Goal: Task Accomplishment & Management: Use online tool/utility

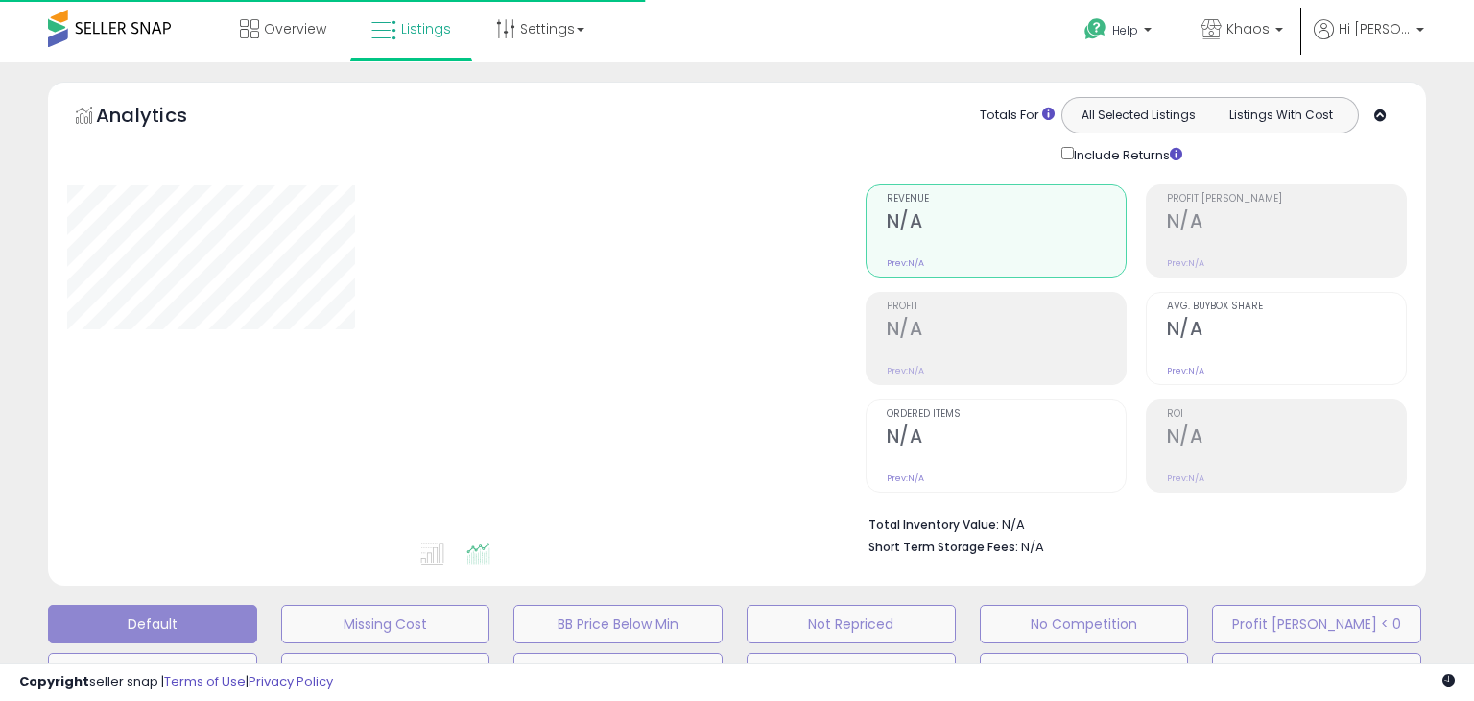
type input "**********"
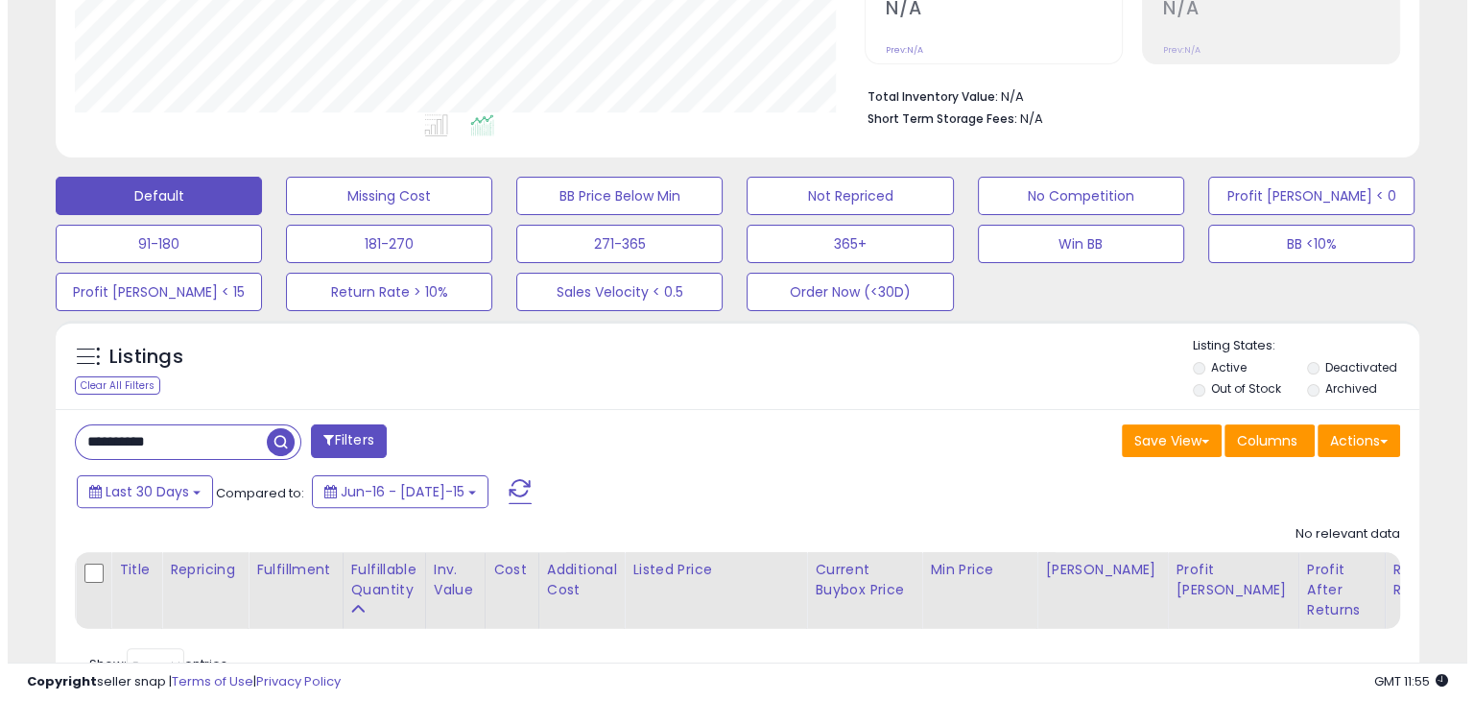
scroll to position [430, 0]
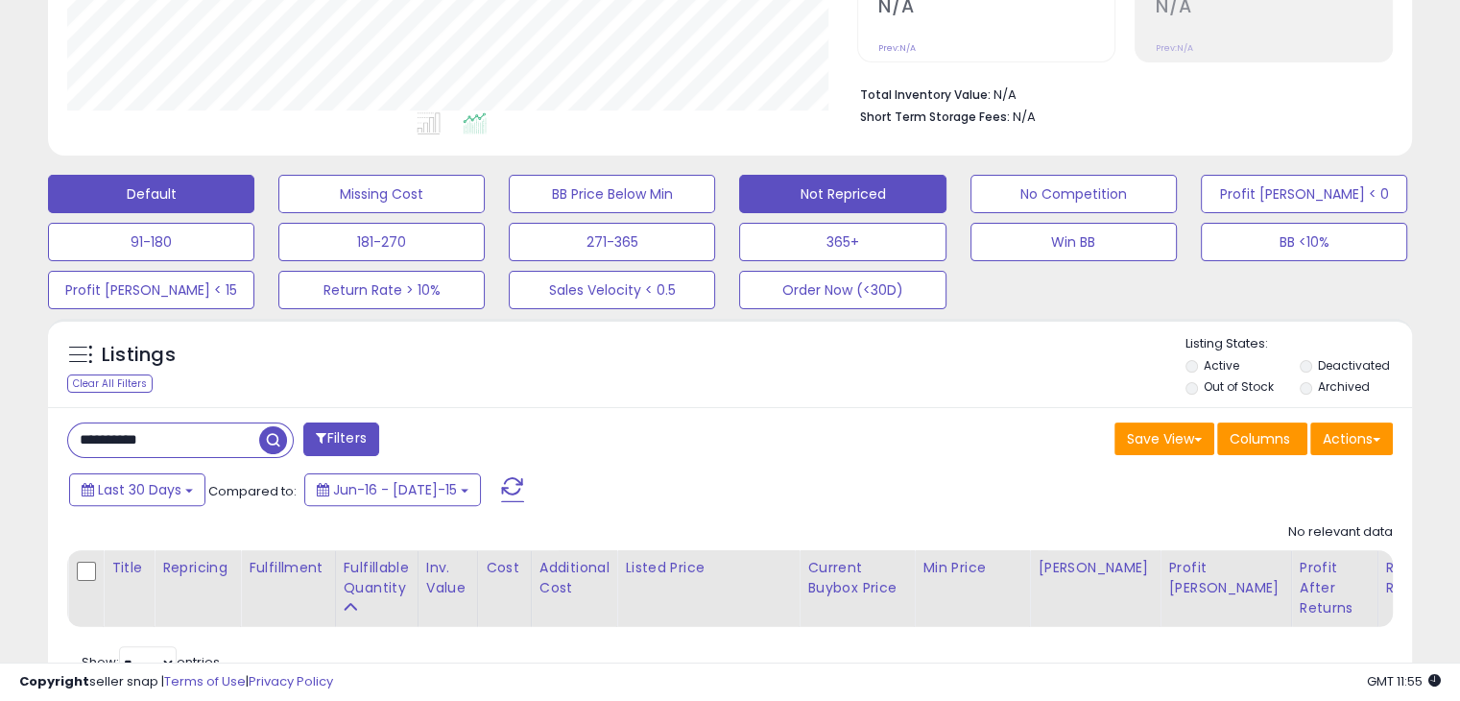
click at [485, 197] on button "Not Repriced" at bounding box center [381, 194] width 206 height 38
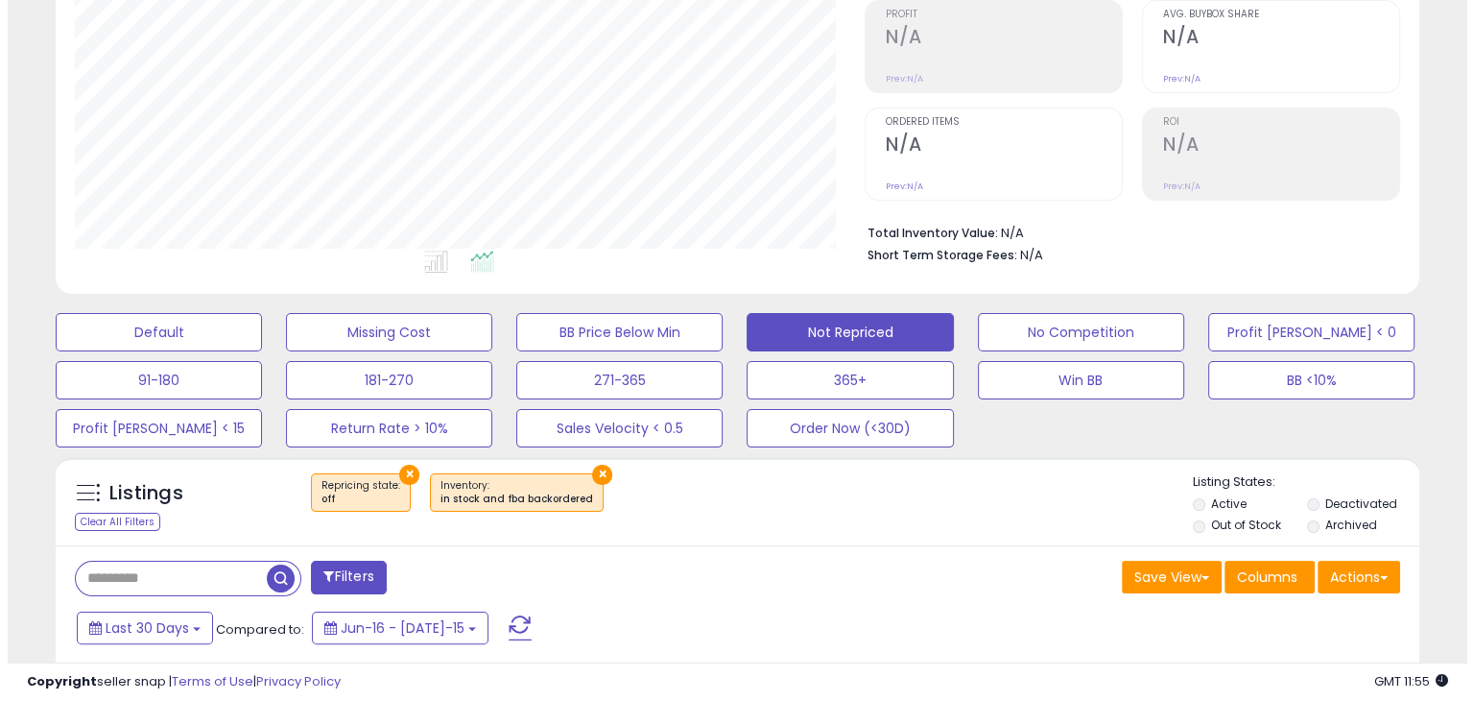
scroll to position [293, 0]
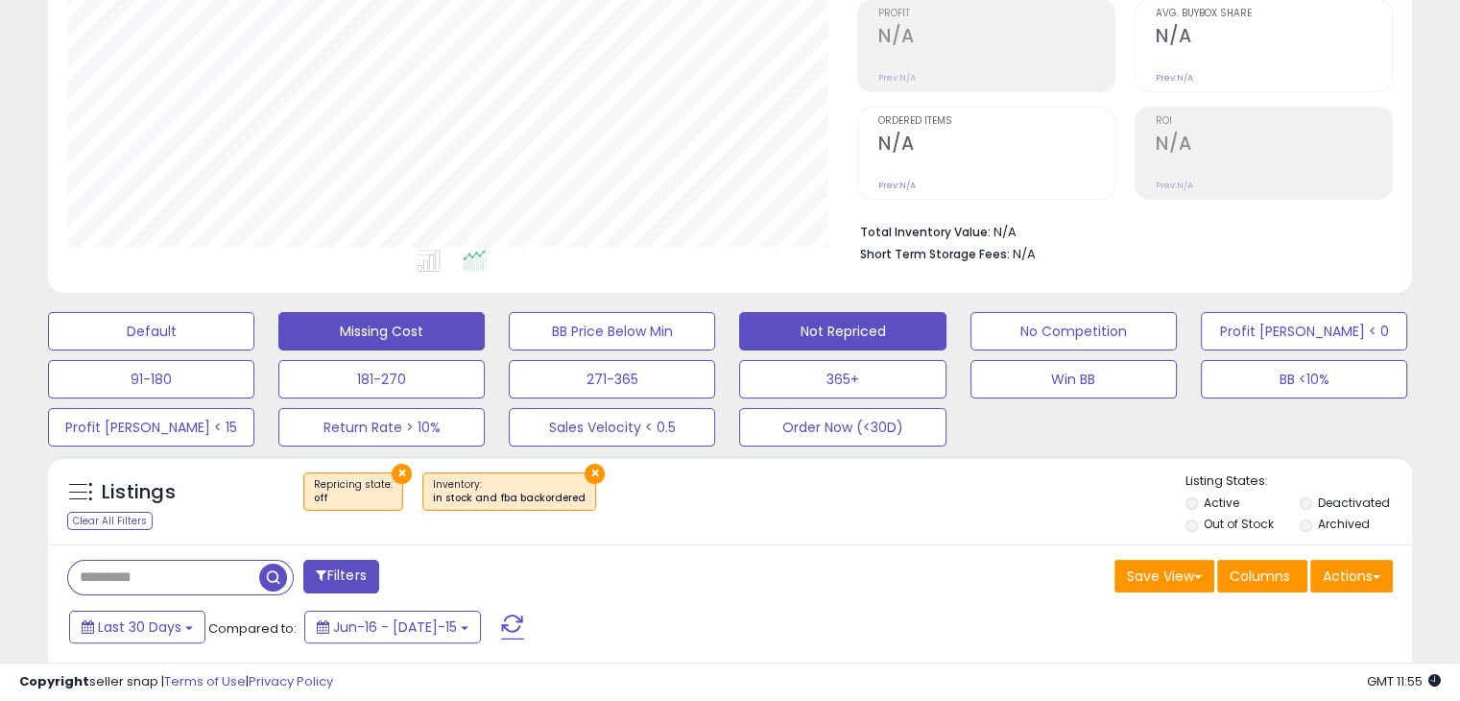
click at [254, 339] on button "Missing Cost" at bounding box center [151, 331] width 206 height 38
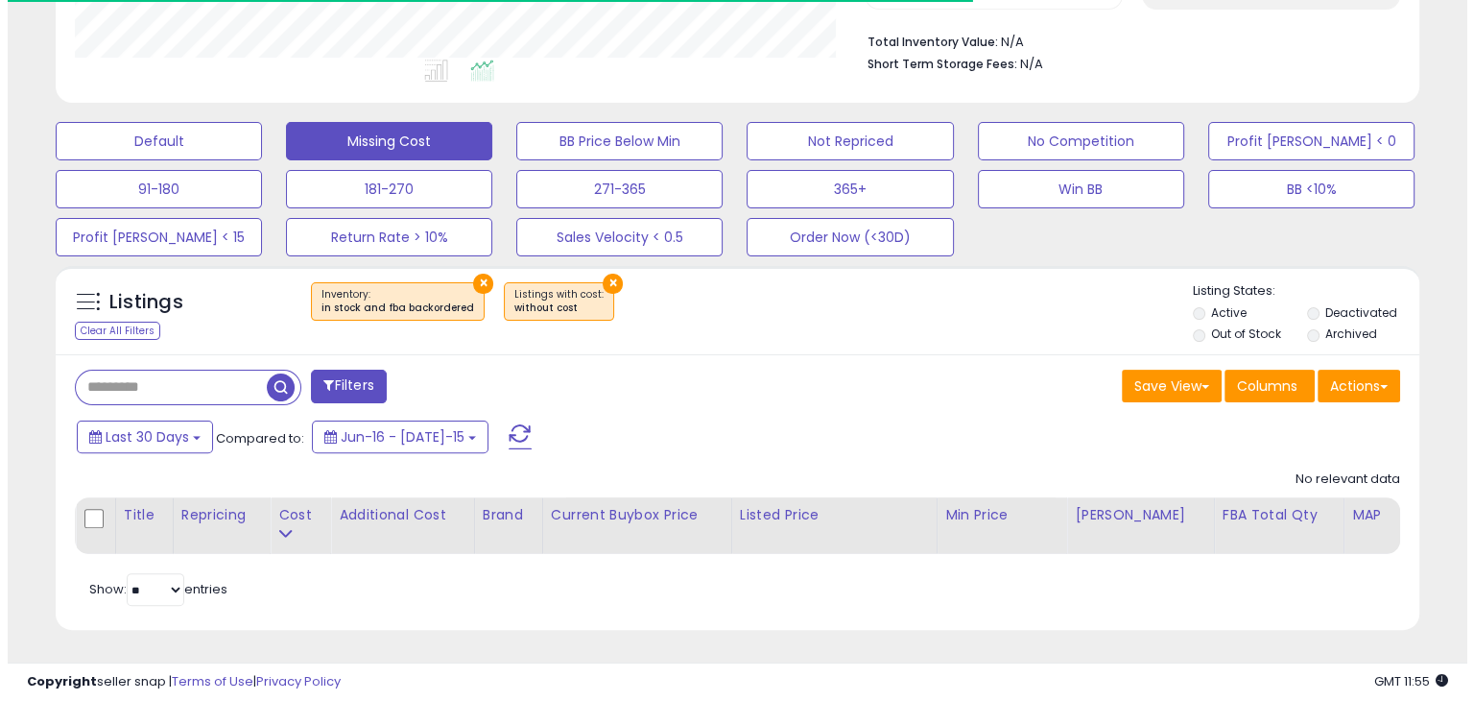
scroll to position [393, 789]
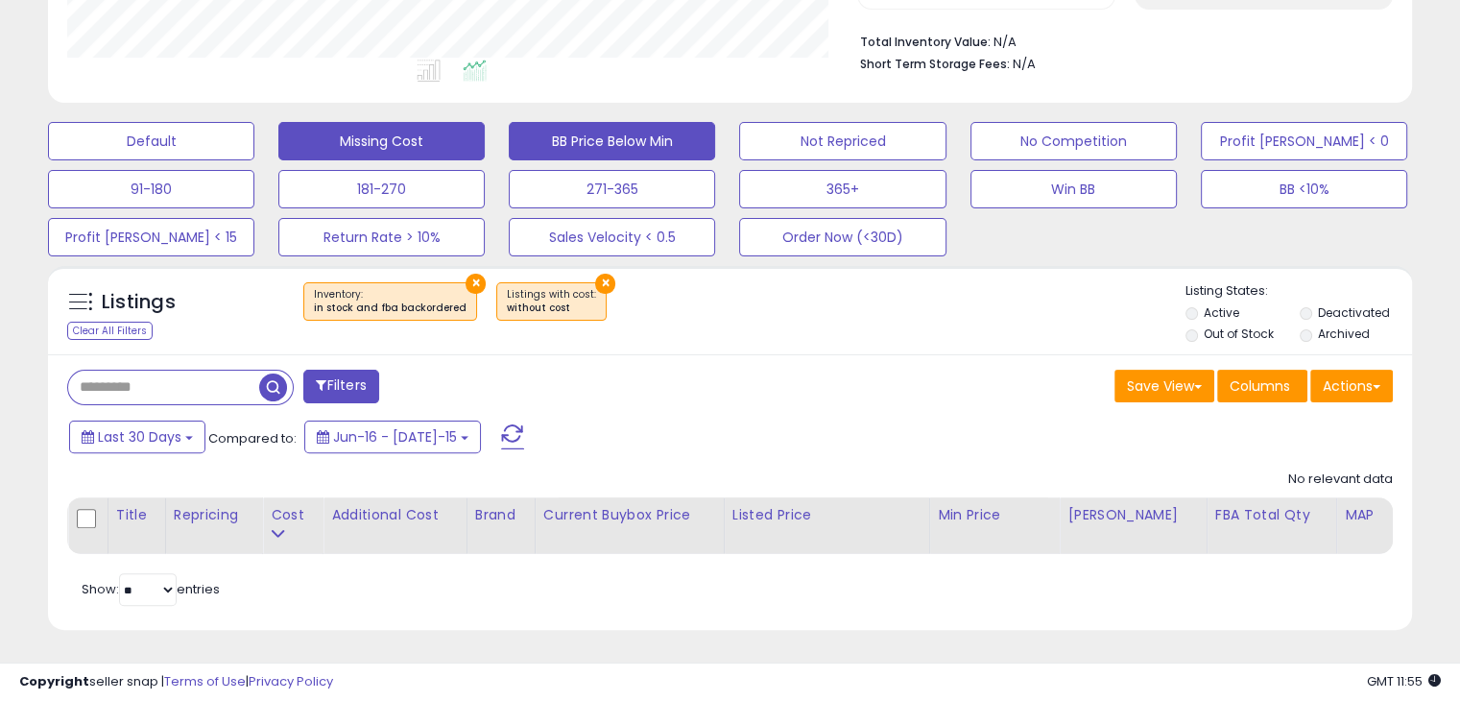
click at [254, 135] on button "BB Price Below Min" at bounding box center [151, 141] width 206 height 38
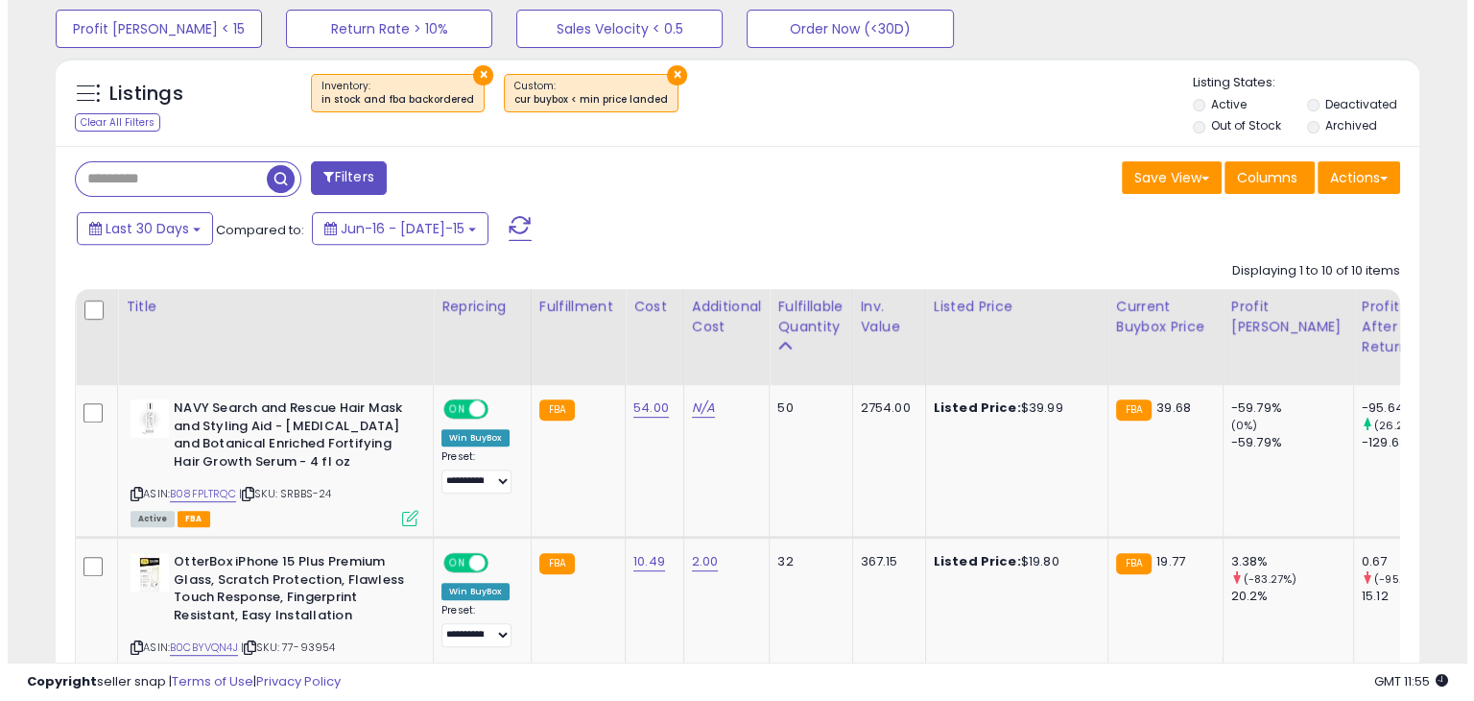
scroll to position [507, 0]
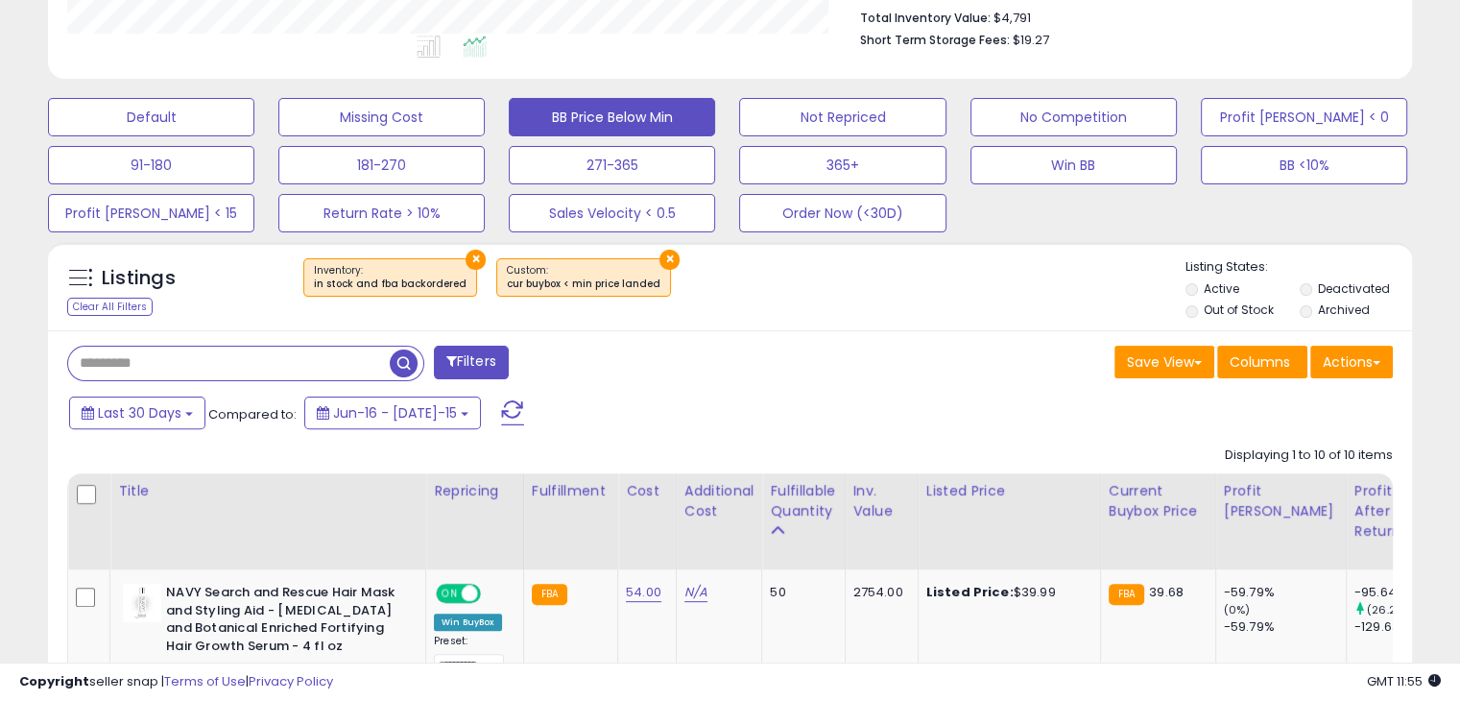
click at [173, 362] on input "text" at bounding box center [228, 363] width 321 height 34
click at [186, 99] on button "Default" at bounding box center [151, 117] width 206 height 38
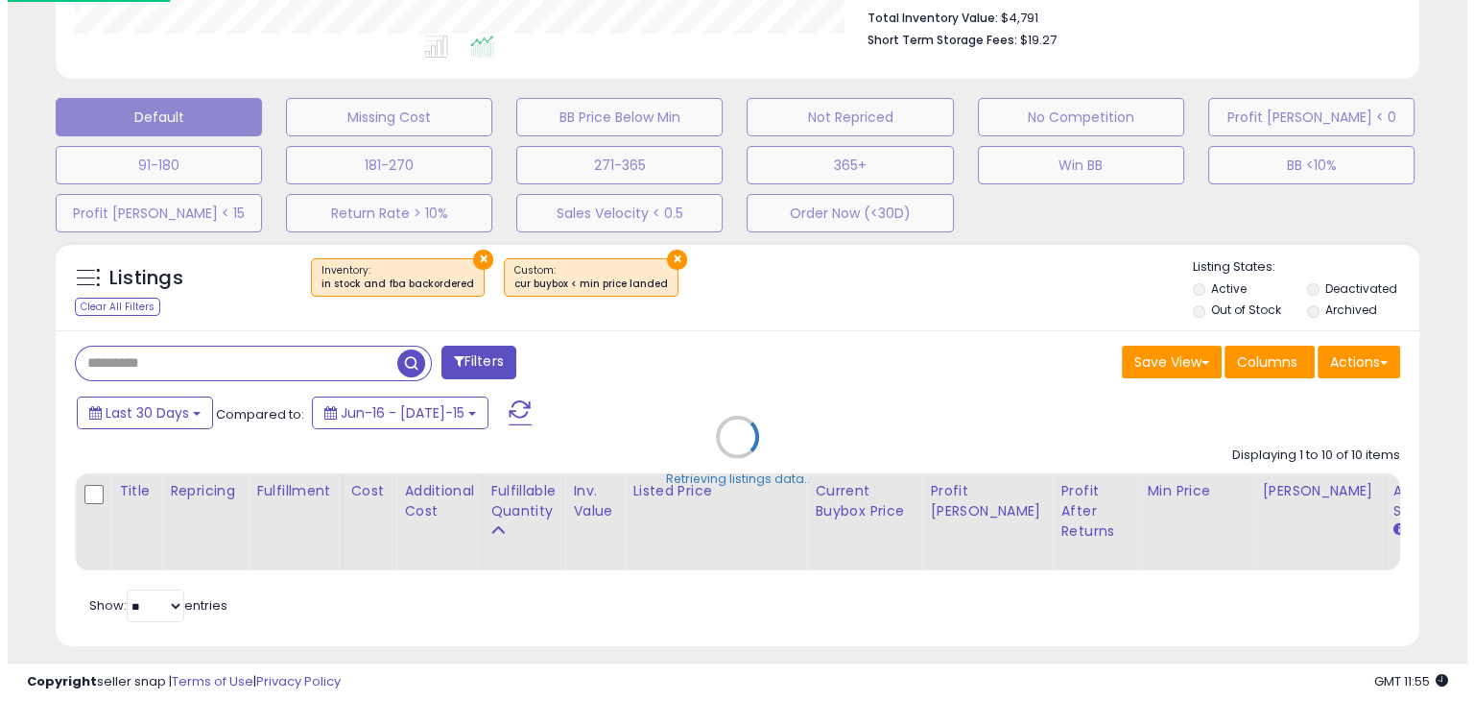
scroll to position [0, 0]
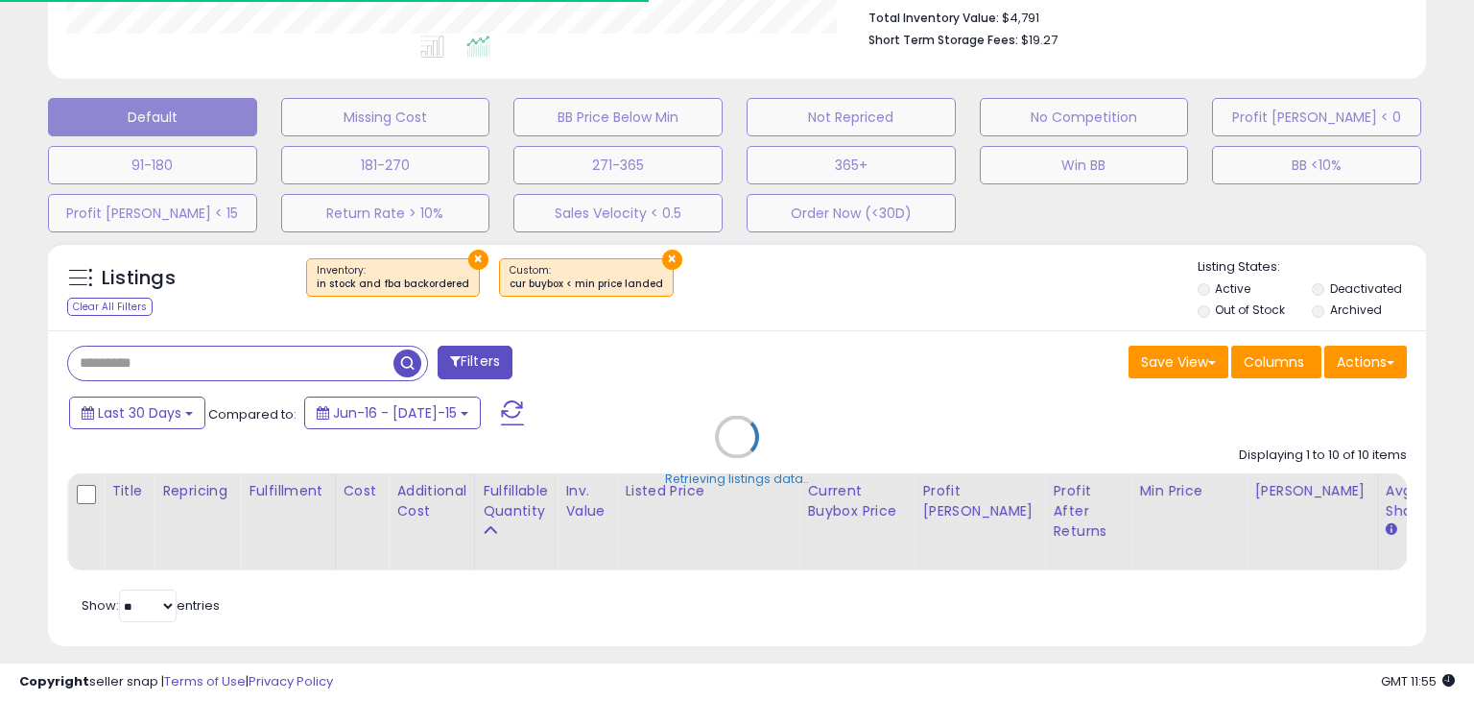
click at [142, 369] on div "Retrieving listings data.." at bounding box center [737, 451] width 1407 height 438
click at [155, 349] on div "Retrieving listings data.." at bounding box center [737, 451] width 1407 height 438
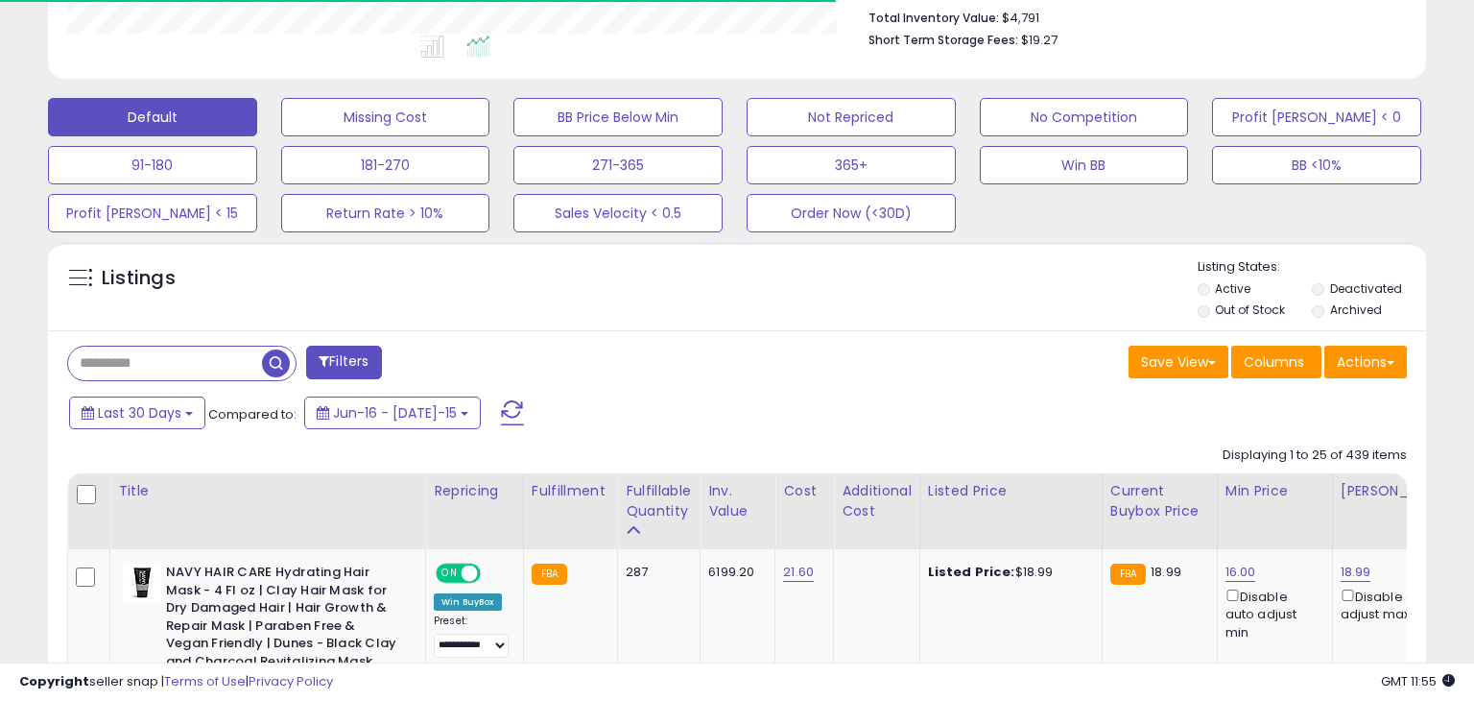
select select "**"
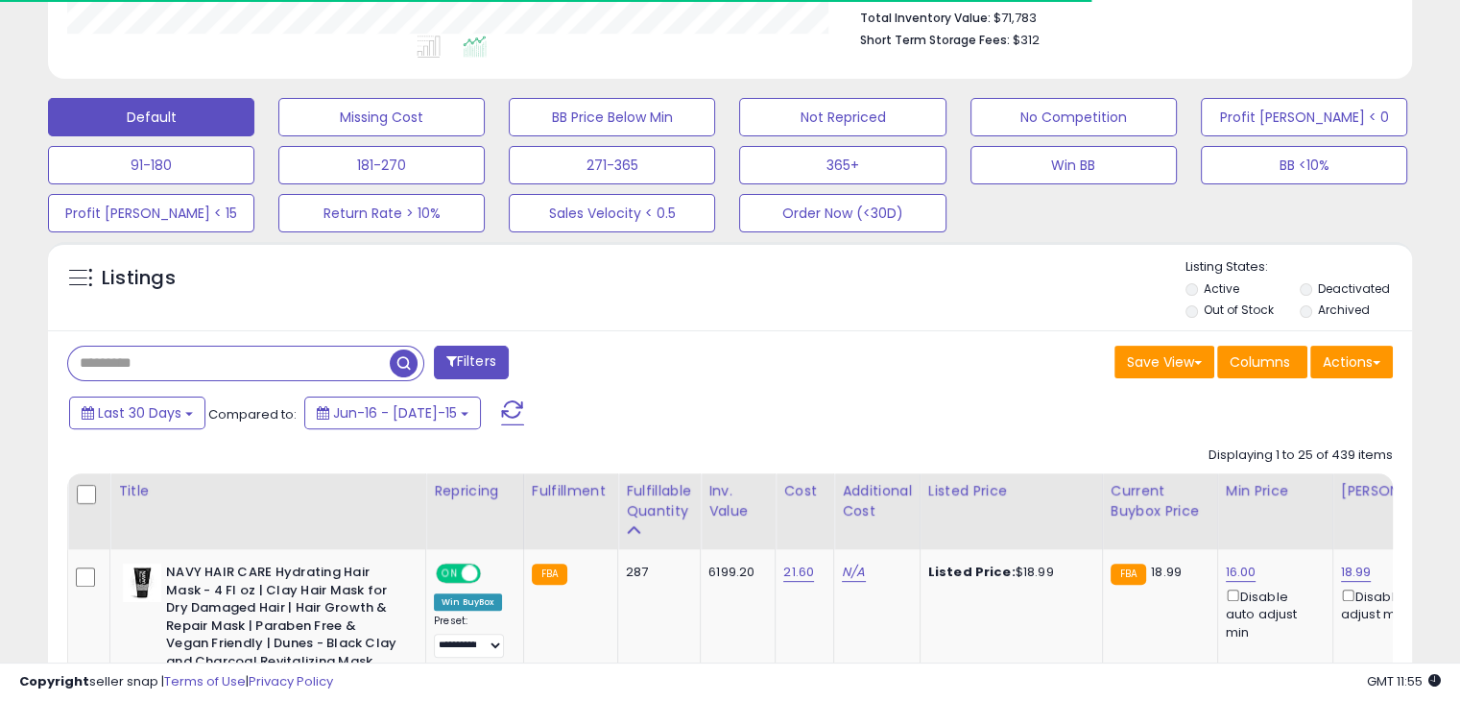
click at [131, 361] on input "text" at bounding box center [228, 363] width 321 height 34
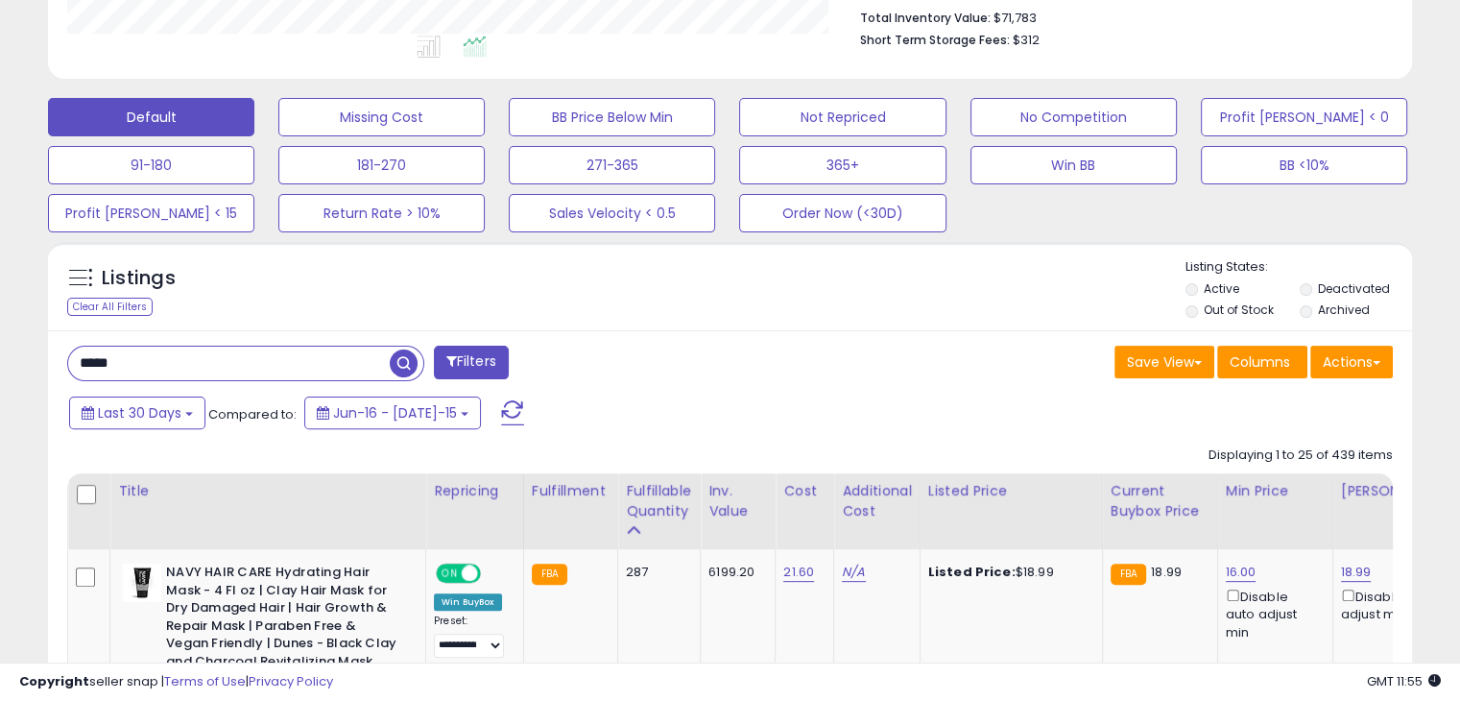
type input "*****"
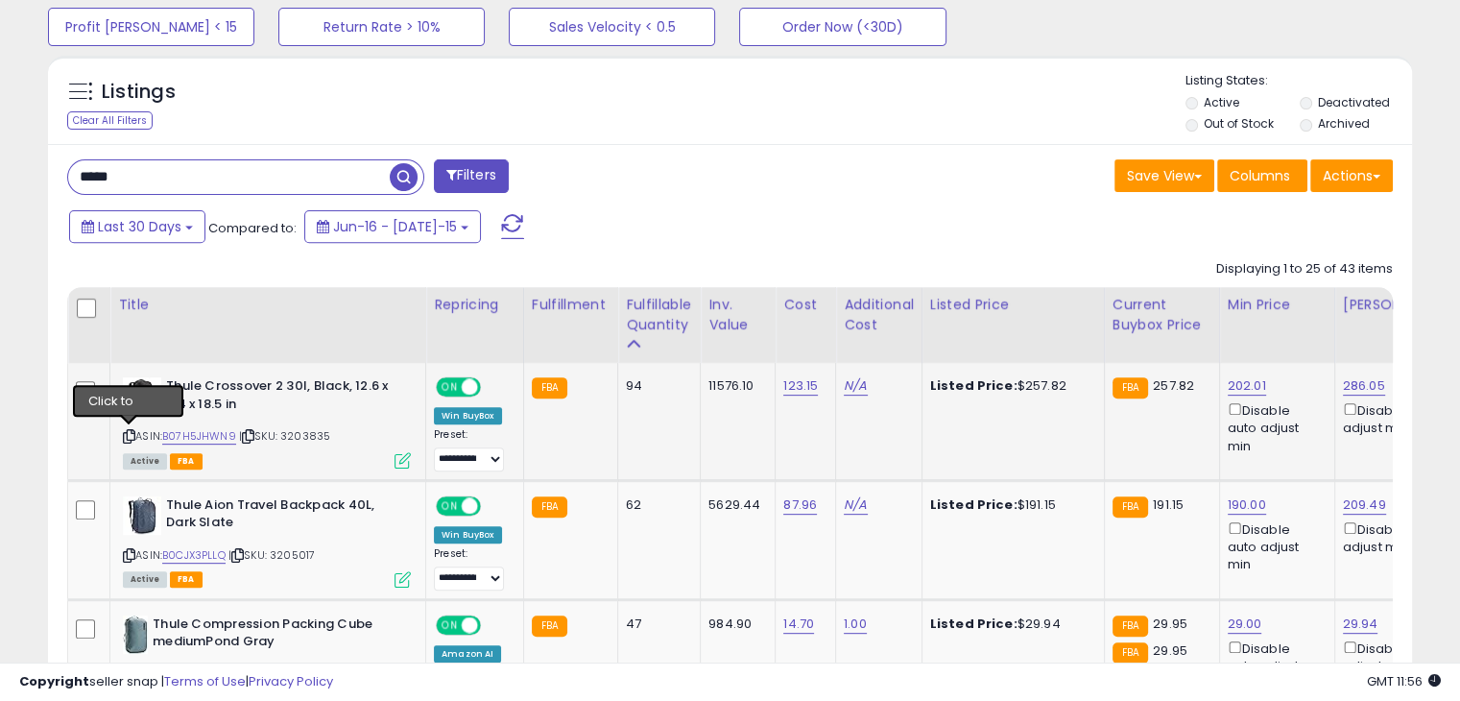
click at [125, 435] on icon at bounding box center [129, 436] width 12 height 11
click at [127, 435] on icon at bounding box center [129, 436] width 12 height 11
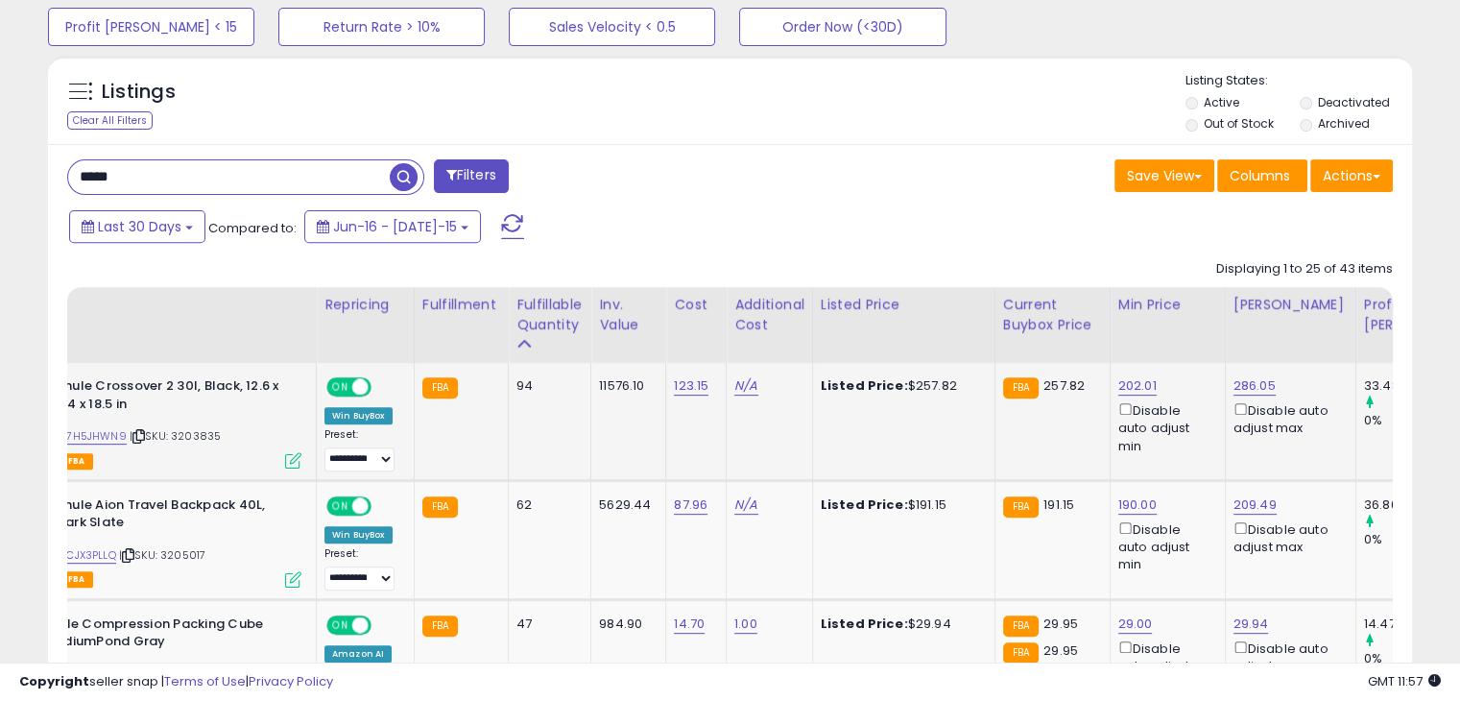
scroll to position [0, 107]
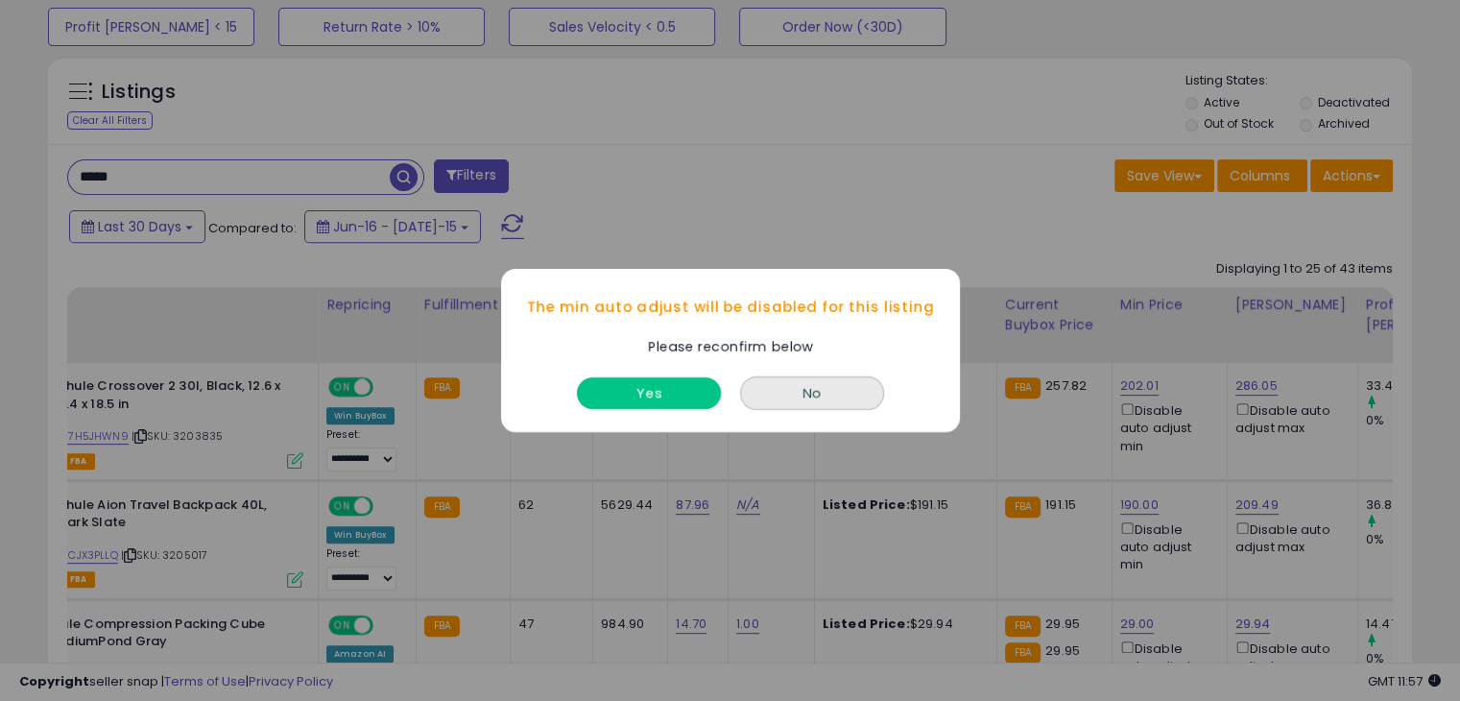
click at [641, 393] on button "Yes" at bounding box center [649, 393] width 144 height 32
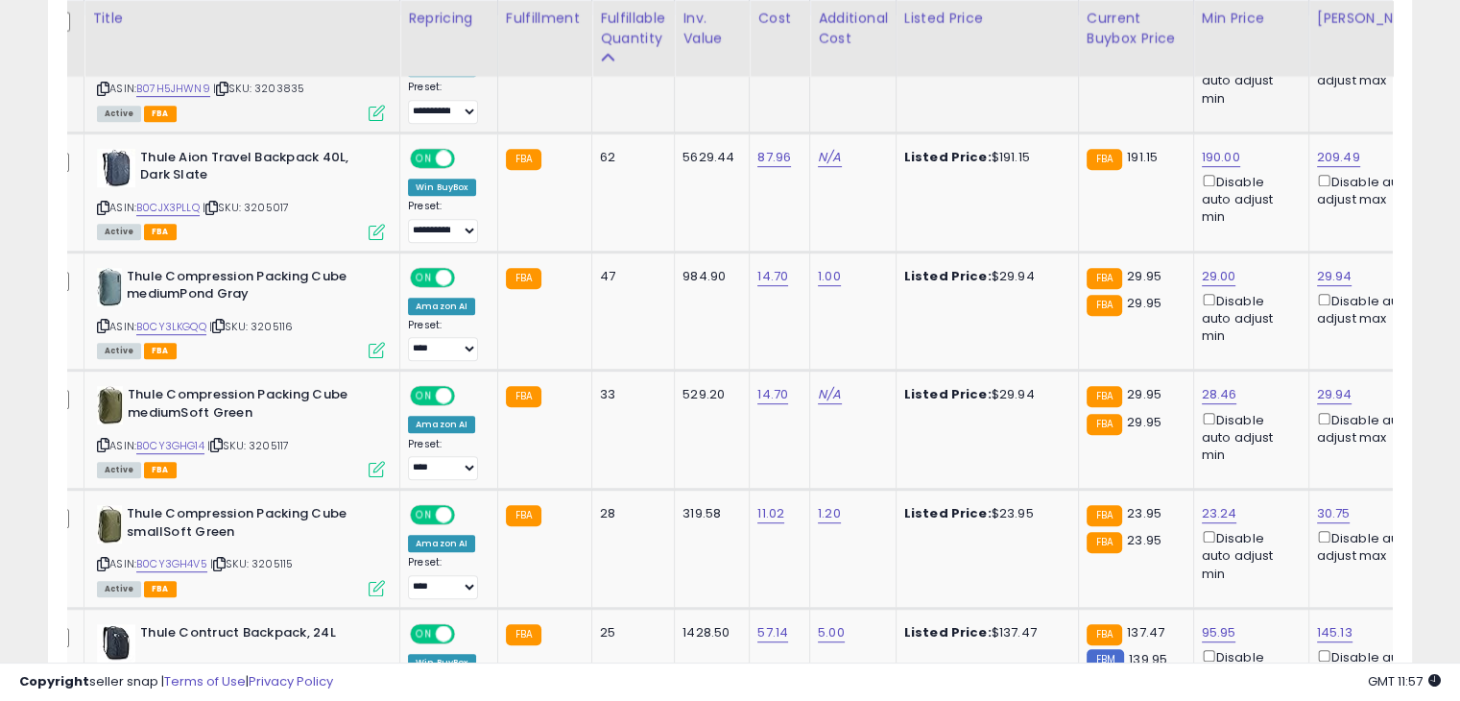
scroll to position [0, 27]
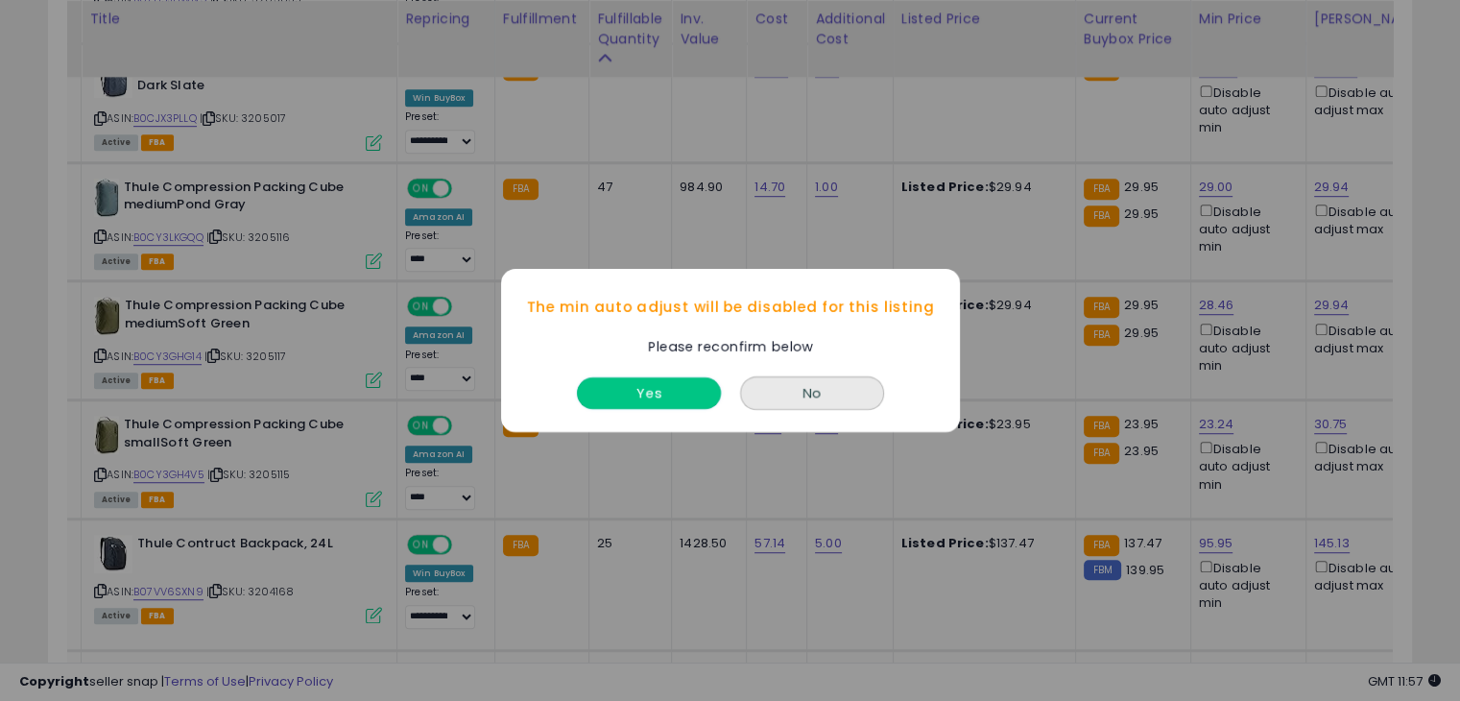
click at [655, 385] on button "Yes" at bounding box center [649, 393] width 144 height 32
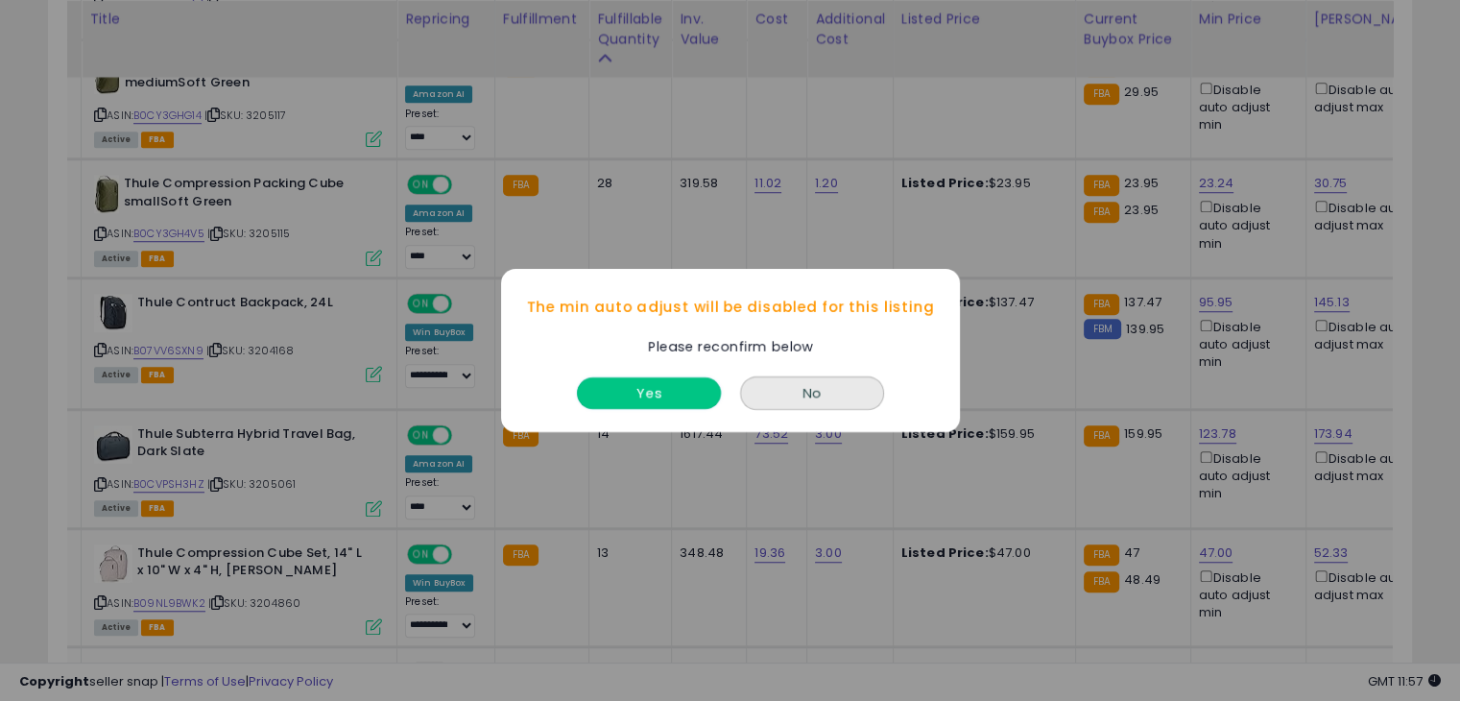
click at [684, 396] on button "Yes" at bounding box center [649, 393] width 144 height 32
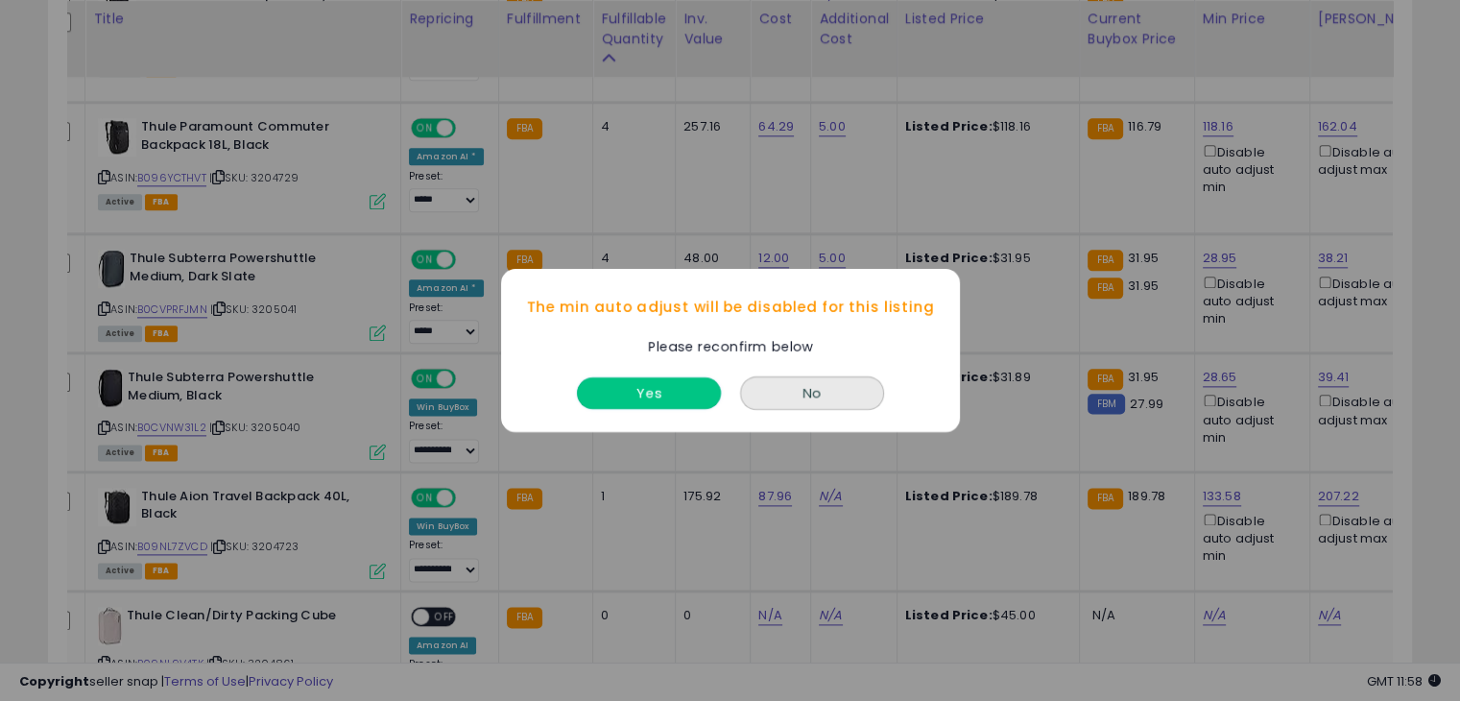
click at [679, 407] on button "Yes" at bounding box center [649, 393] width 144 height 32
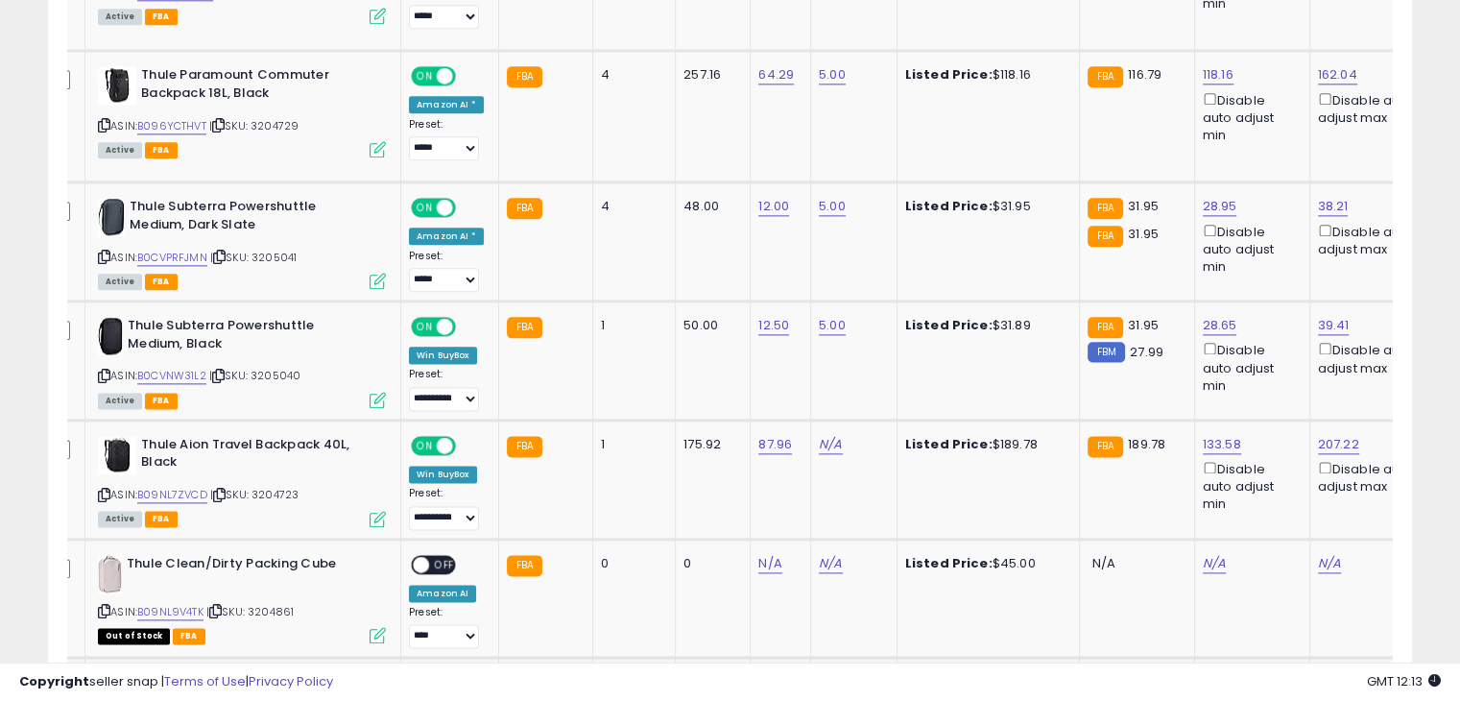
scroll to position [2269, 0]
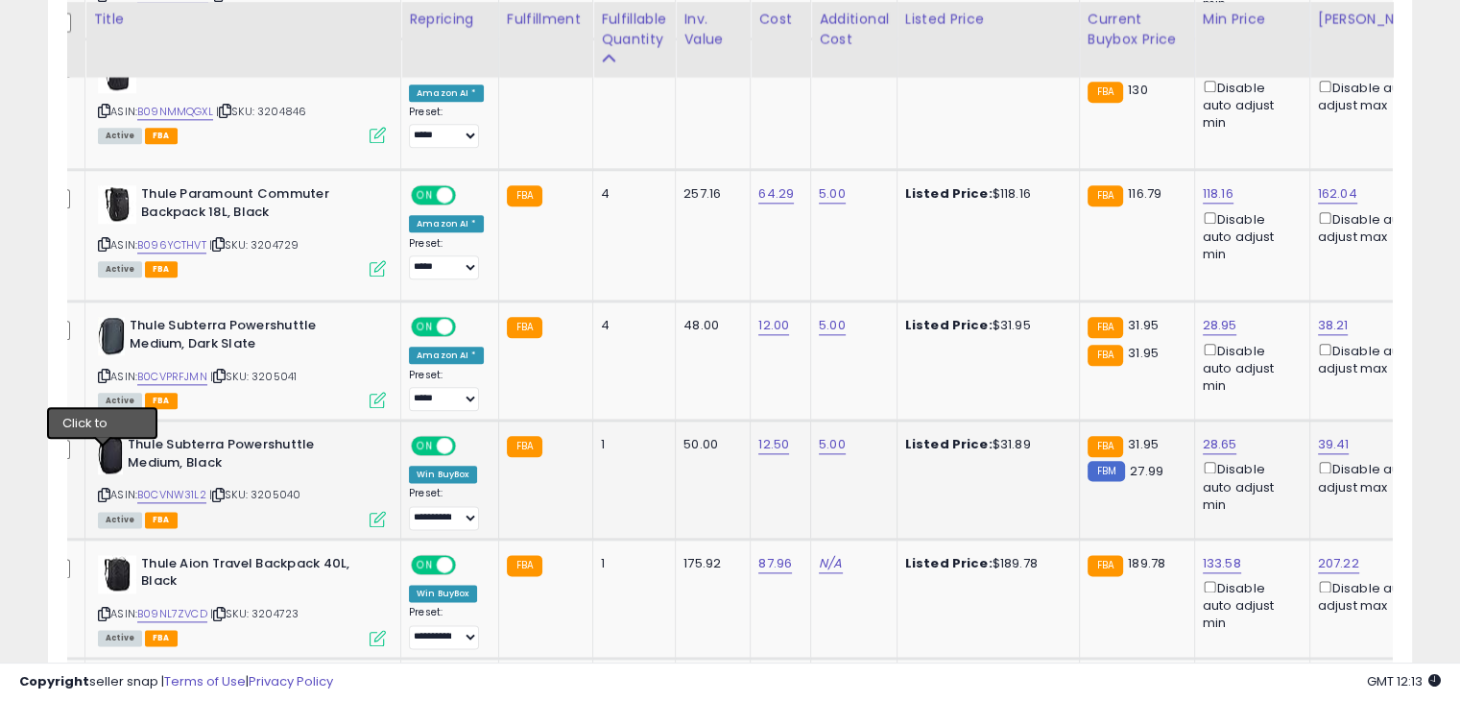
click at [100, 489] on icon at bounding box center [104, 494] width 12 height 11
